Goal: Transaction & Acquisition: Subscribe to service/newsletter

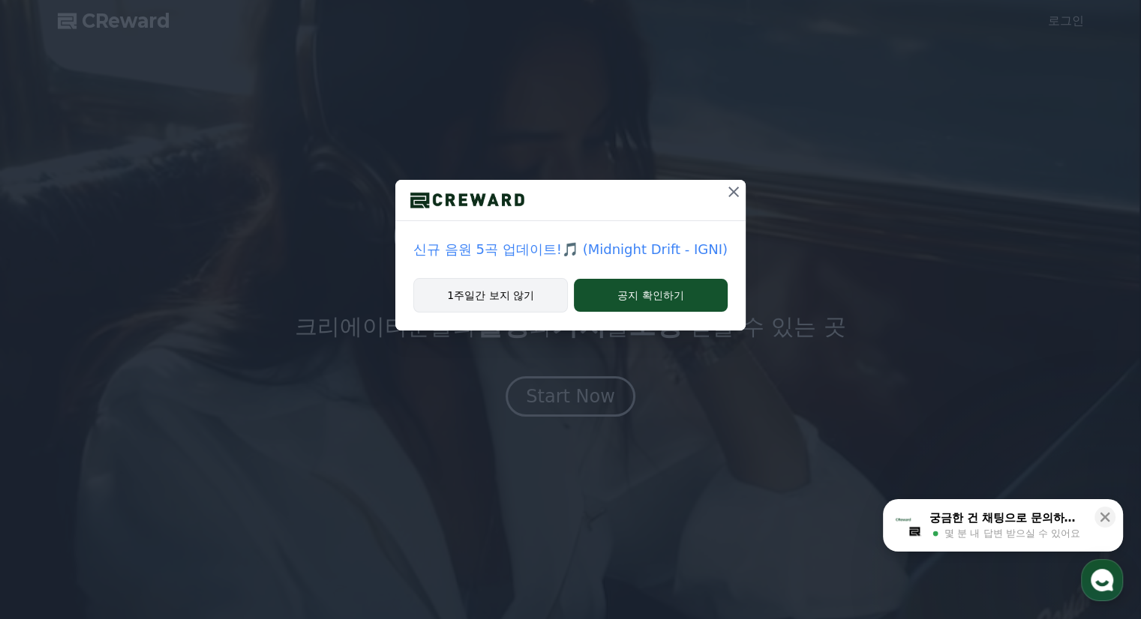
click at [536, 289] on button "1주일간 보지 않기" at bounding box center [490, 295] width 154 height 34
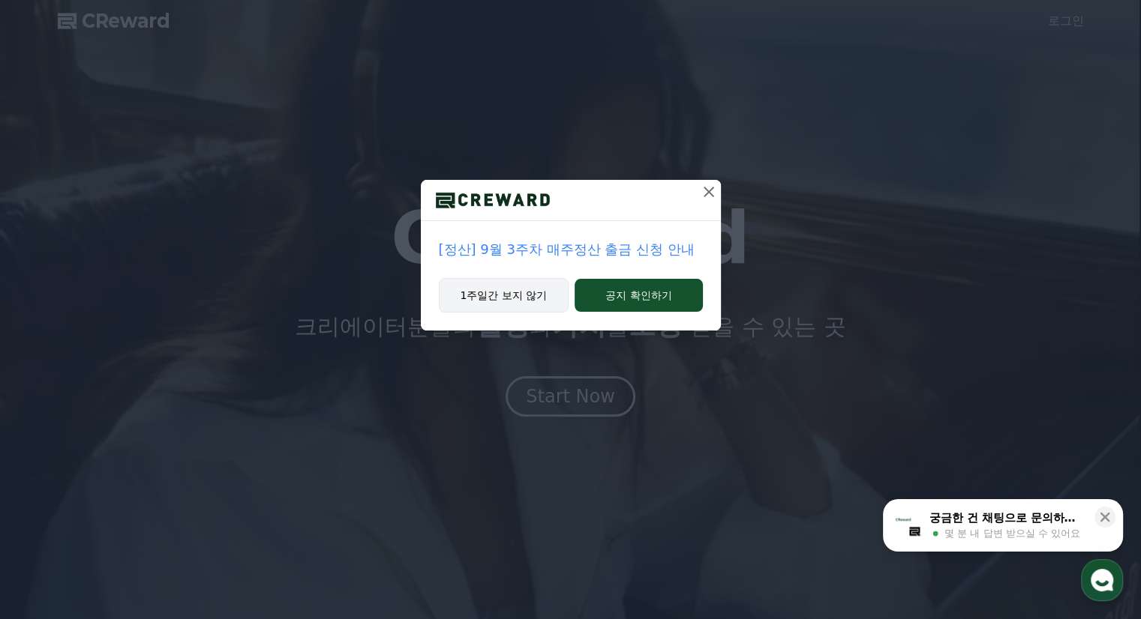
click at [531, 298] on button "1주일간 보지 않기" at bounding box center [504, 295] width 130 height 34
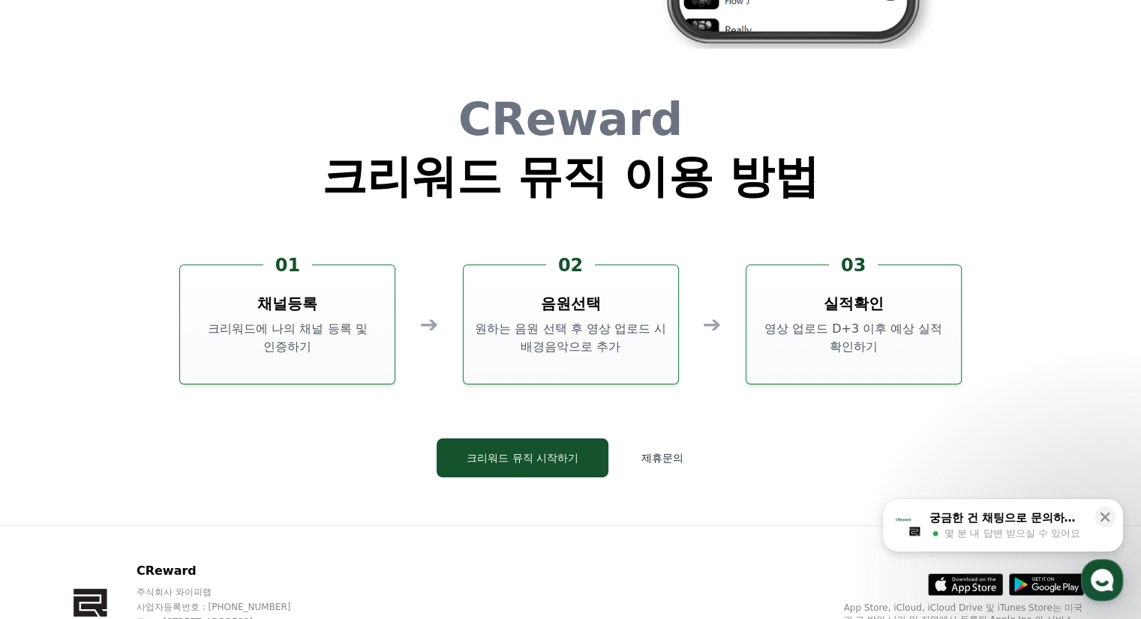
scroll to position [4063, 0]
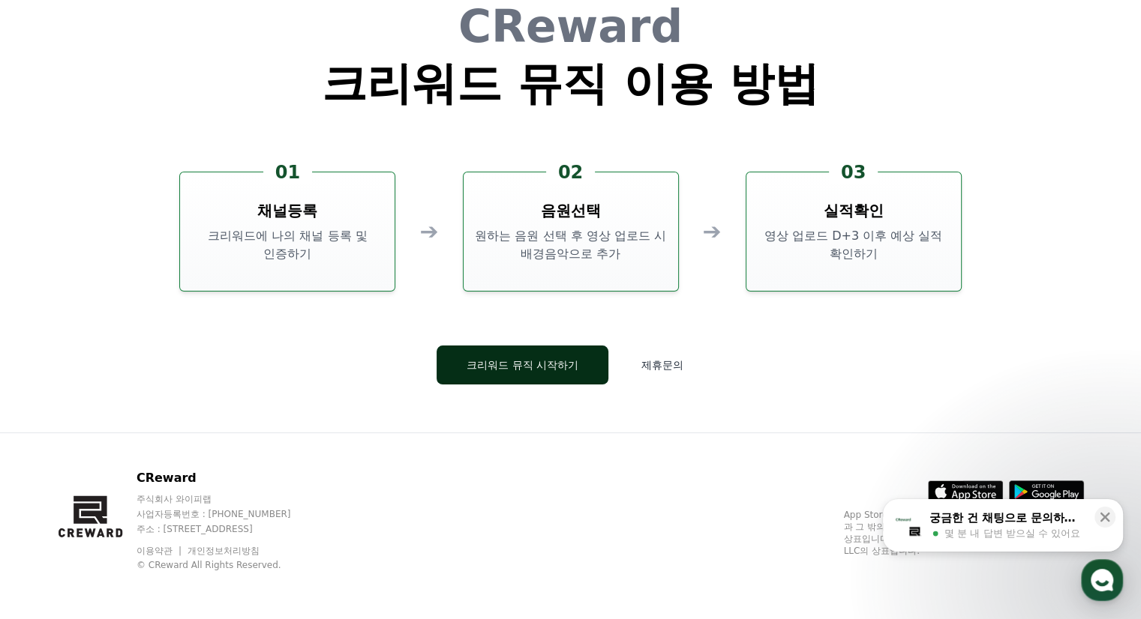
click at [585, 370] on button "크리워드 뮤직 시작하기" at bounding box center [522, 365] width 172 height 39
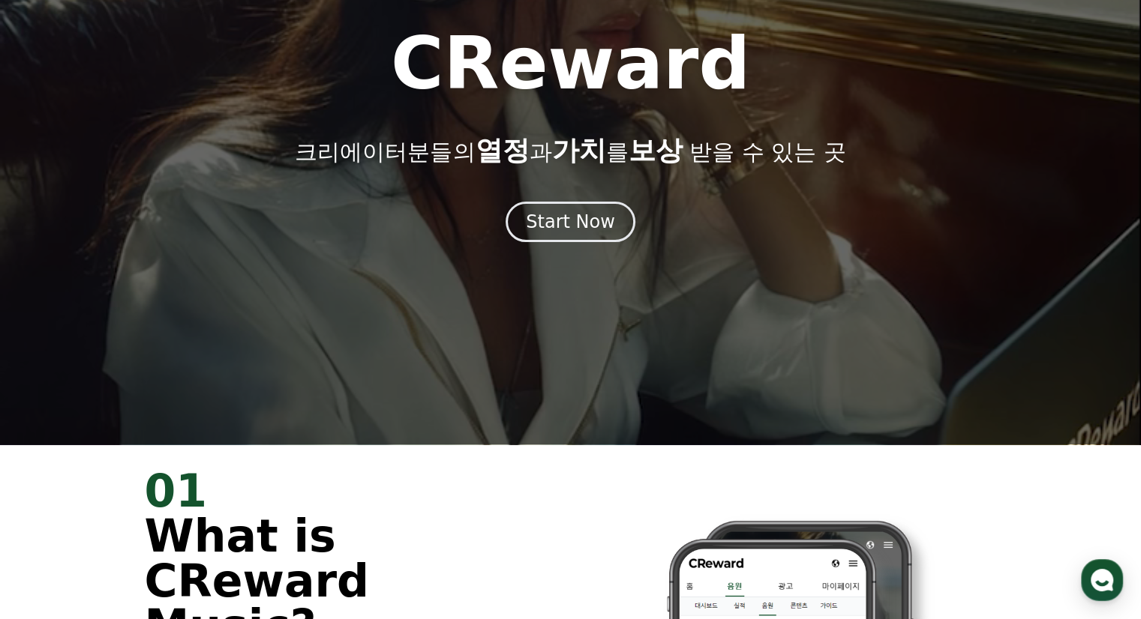
scroll to position [88, 0]
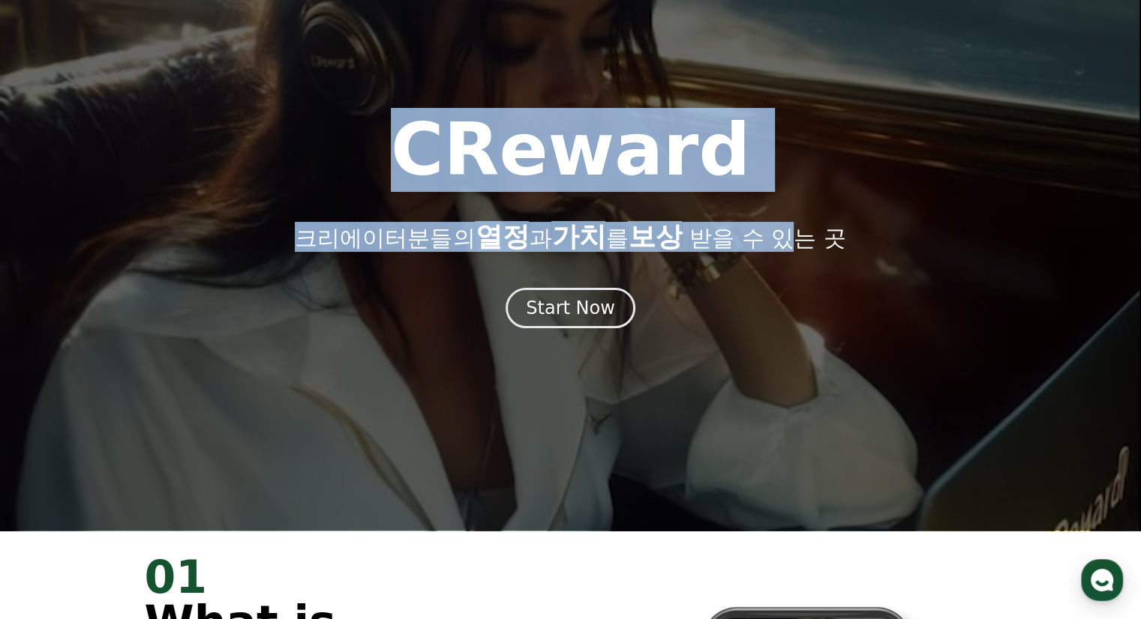
drag, startPoint x: 790, startPoint y: 178, endPoint x: 808, endPoint y: 162, distance: 23.9
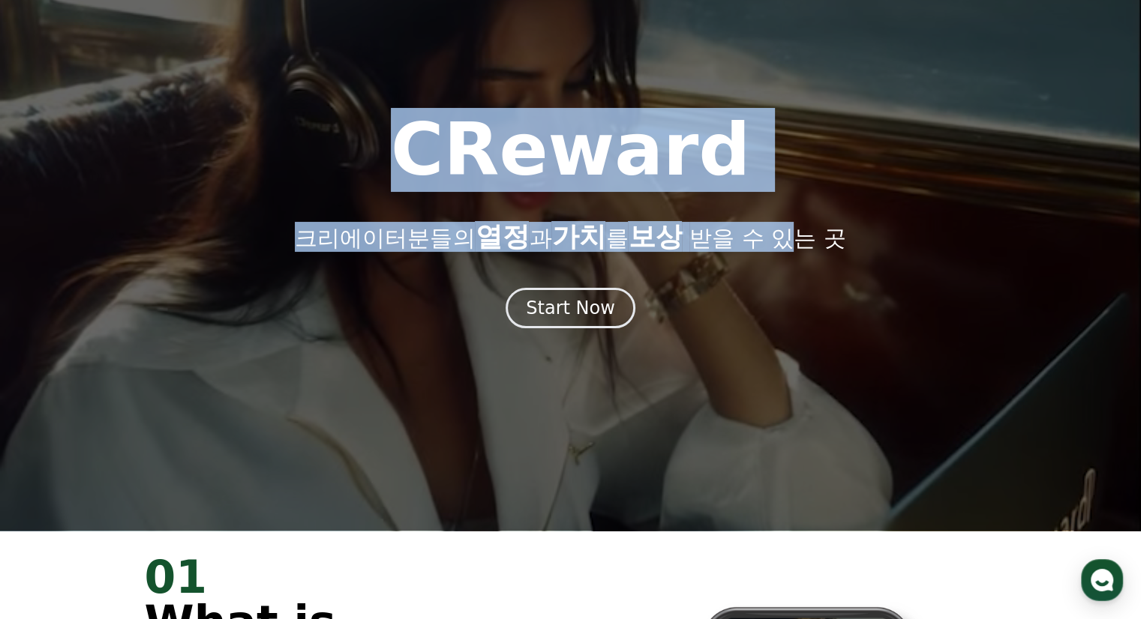
click at [809, 170] on div "CReward 크리에이터분들의 열정 과 가치 를 보상 받을 수 있는 곳" at bounding box center [570, 183] width 1141 height 138
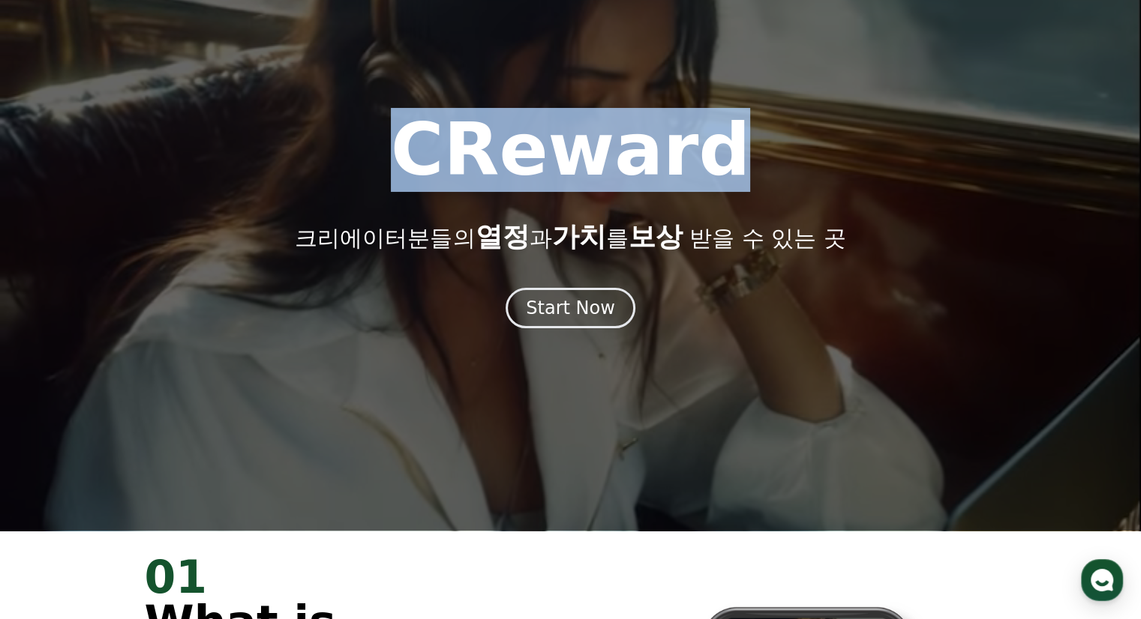
drag, startPoint x: 741, startPoint y: 163, endPoint x: 893, endPoint y: 83, distance: 171.7
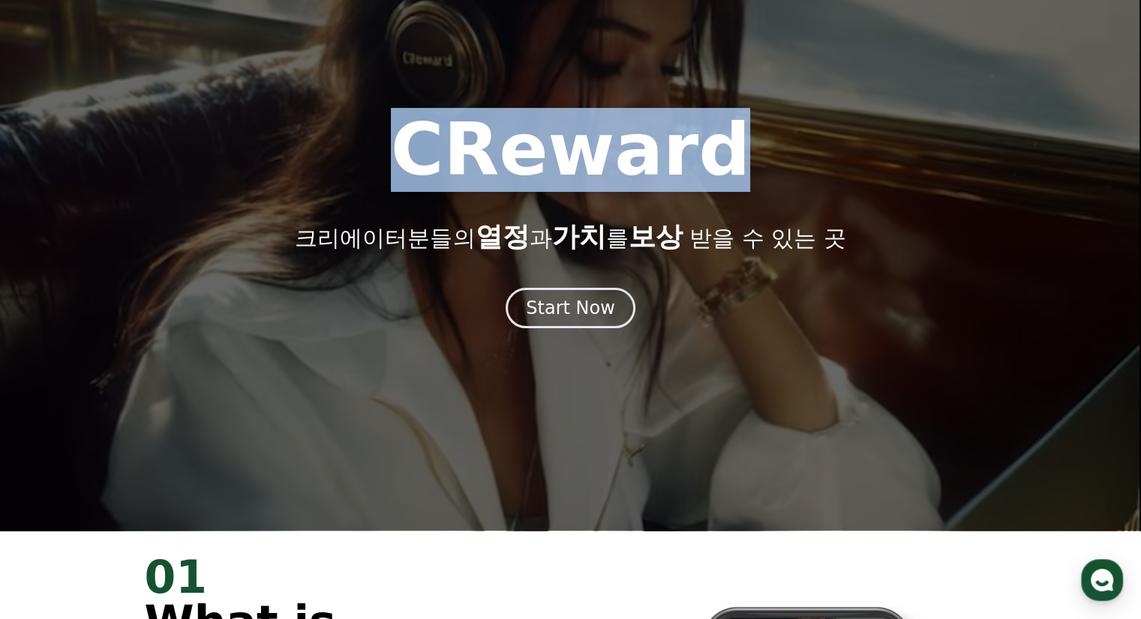
click at [723, 164] on div "CReward 크리에이터분들의 열정 과 가치 를 보상 받을 수 있는 곳" at bounding box center [570, 183] width 1141 height 138
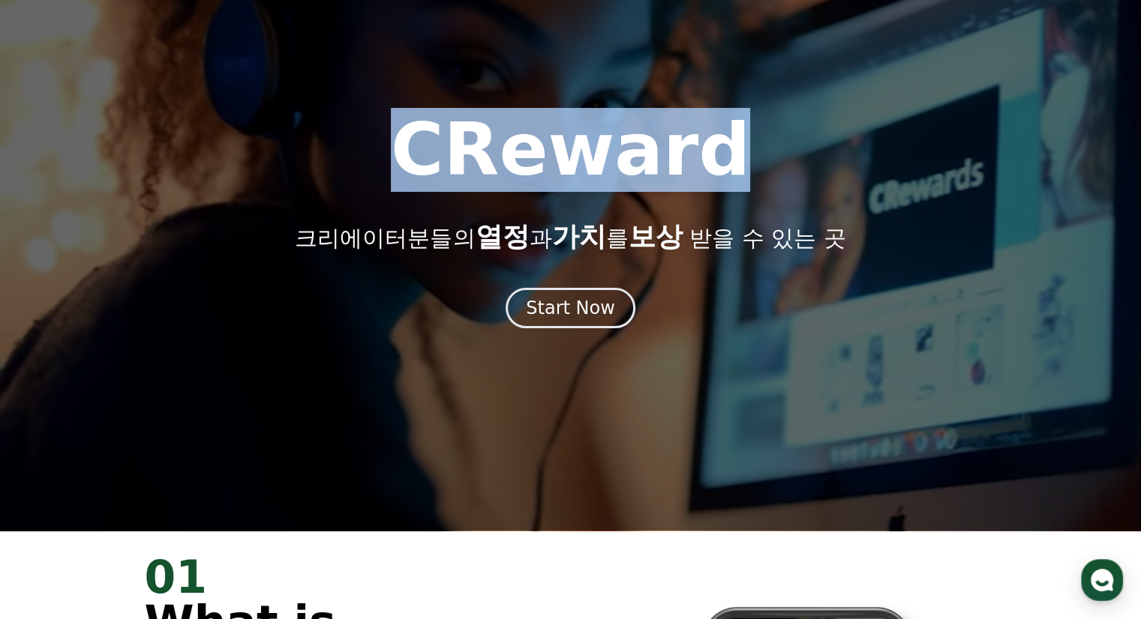
copy h1 "CReward"
